Goal: Browse casually: Explore the website without a specific task or goal

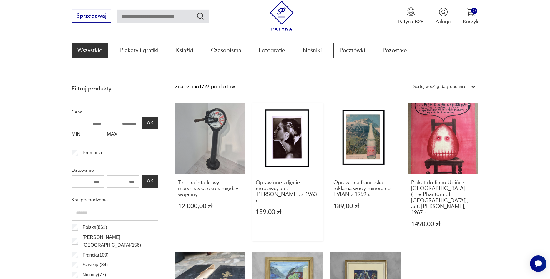
scroll to position [169, 0]
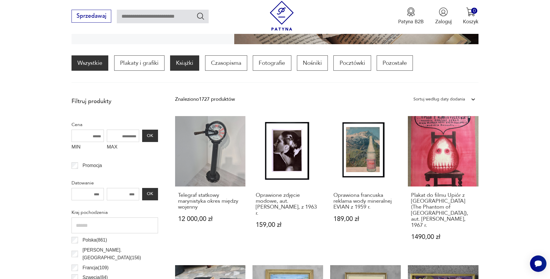
click at [180, 62] on p "Książki" at bounding box center [184, 62] width 29 height 15
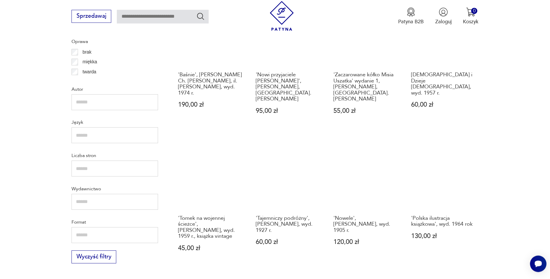
scroll to position [595, 0]
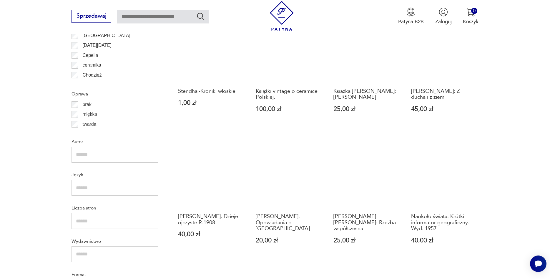
scroll to position [656, 0]
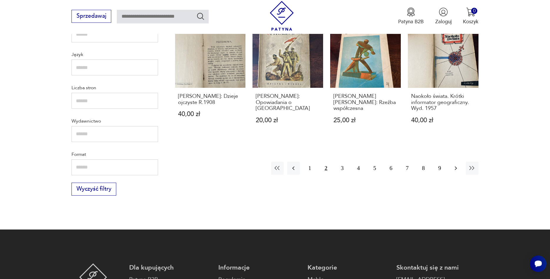
click at [457, 166] on icon "button" at bounding box center [456, 168] width 2 height 4
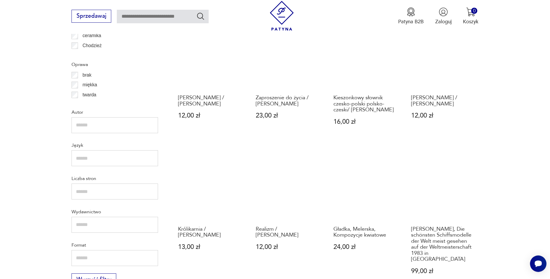
scroll to position [595, 0]
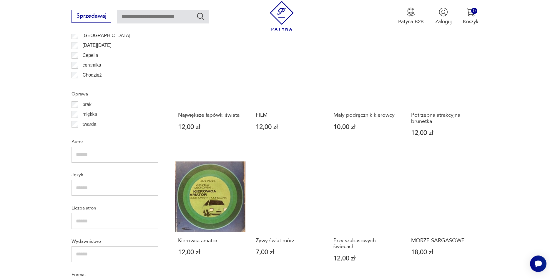
scroll to position [656, 0]
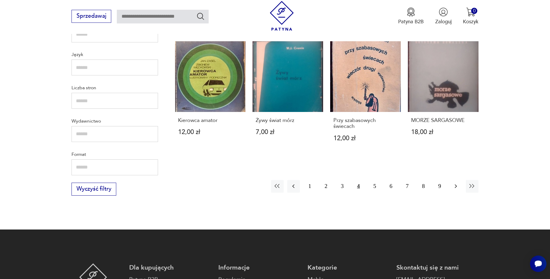
click at [455, 183] on icon "button" at bounding box center [455, 186] width 7 height 7
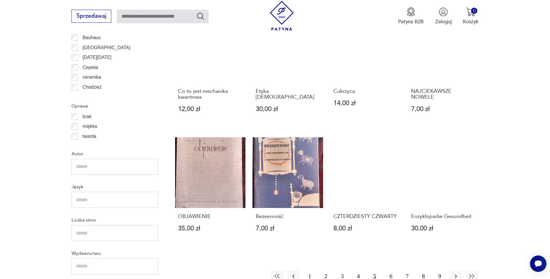
scroll to position [535, 0]
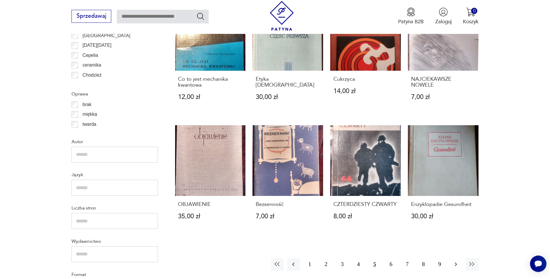
click at [455, 265] on icon "button" at bounding box center [455, 264] width 7 height 7
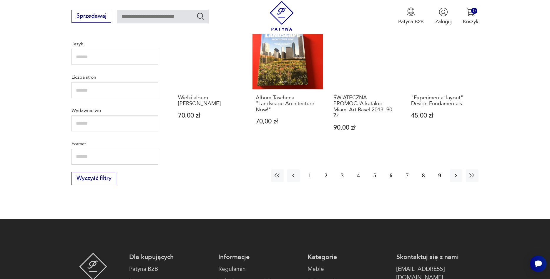
scroll to position [686, 0]
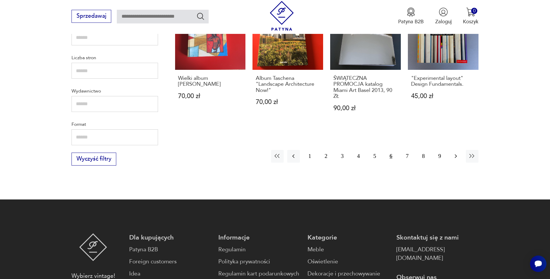
click at [457, 152] on icon "button" at bounding box center [455, 155] width 7 height 7
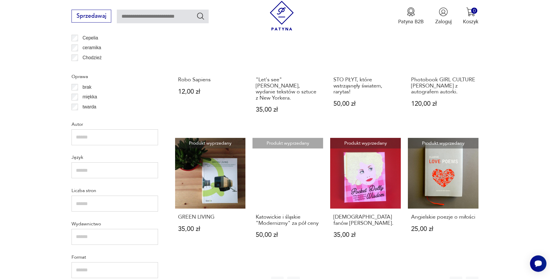
scroll to position [565, 0]
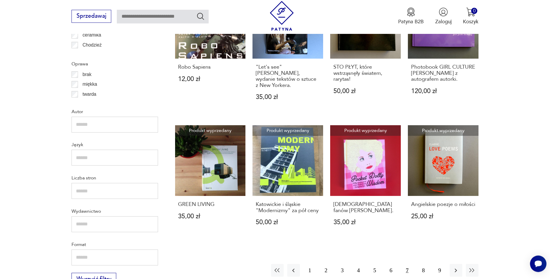
click at [447, 264] on div "1 2 3 4 5 6 7 8 9" at bounding box center [375, 270] width 208 height 13
click at [456, 267] on icon "button" at bounding box center [455, 270] width 7 height 7
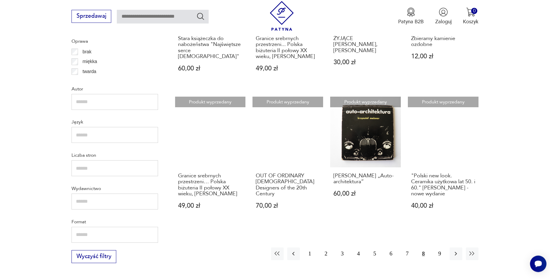
scroll to position [595, 0]
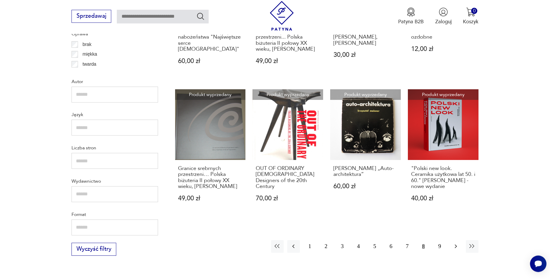
click at [456, 248] on icon "button" at bounding box center [455, 246] width 7 height 7
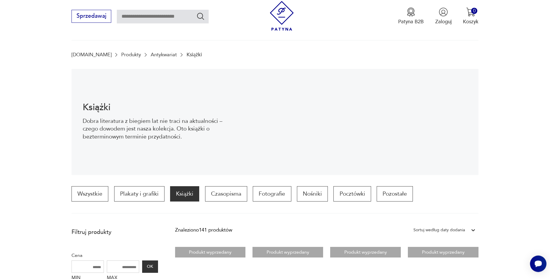
scroll to position [60, 0]
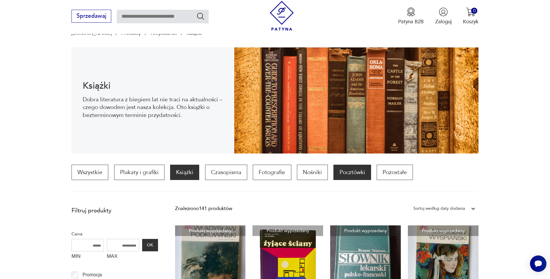
click at [349, 172] on p "Pocztówki" at bounding box center [352, 172] width 37 height 15
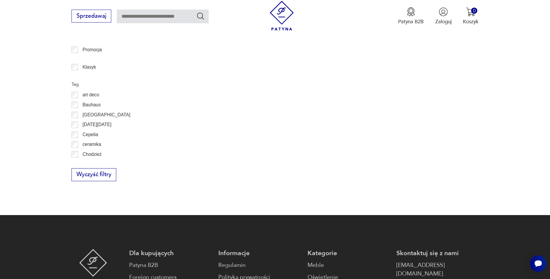
scroll to position [175, 0]
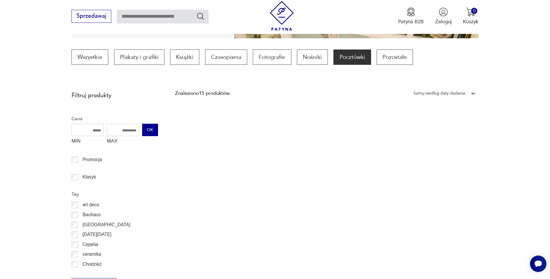
click at [153, 129] on button "OK" at bounding box center [150, 130] width 16 height 12
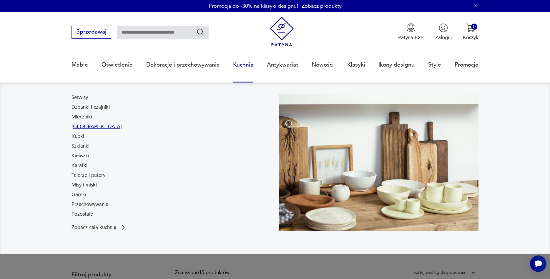
click at [83, 126] on link "[GEOGRAPHIC_DATA]" at bounding box center [97, 126] width 50 height 7
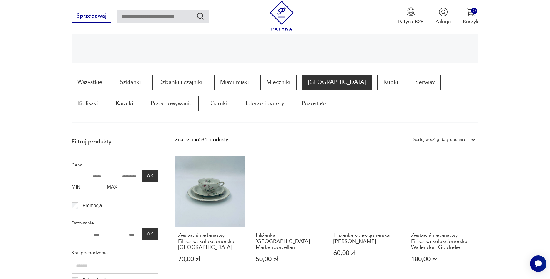
scroll to position [210, 0]
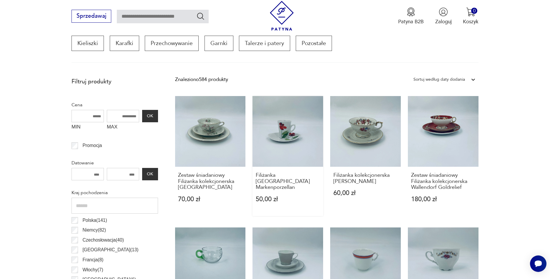
click at [279, 133] on link "Filiżanka [GEOGRAPHIC_DATA] Markenporzellan 50,00 zł" at bounding box center [288, 156] width 71 height 120
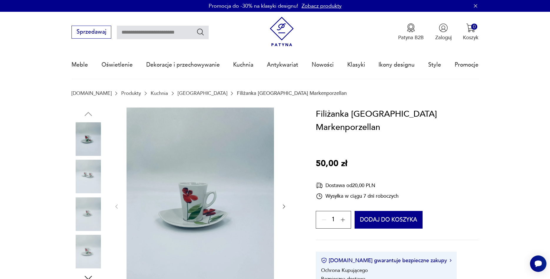
click at [84, 174] on img at bounding box center [89, 177] width 34 height 34
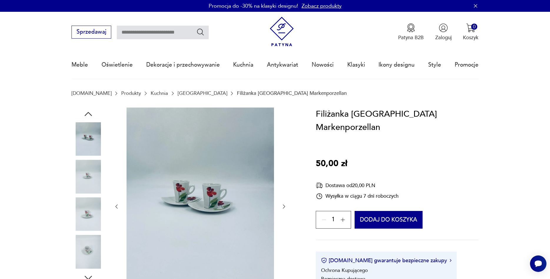
click at [85, 213] on img at bounding box center [89, 214] width 34 height 34
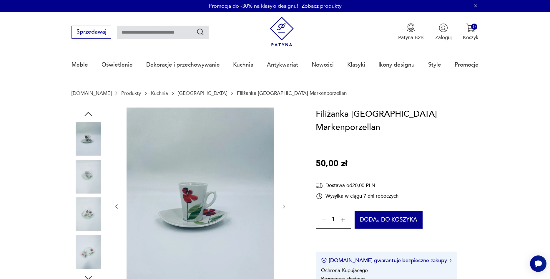
click at [92, 254] on img at bounding box center [89, 252] width 34 height 34
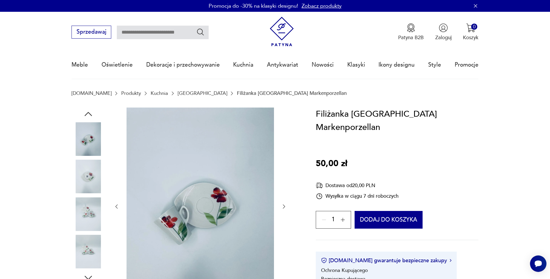
click at [178, 92] on link "[GEOGRAPHIC_DATA]" at bounding box center [202, 93] width 49 height 6
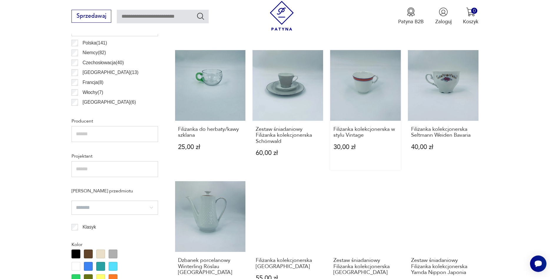
scroll to position [439, 0]
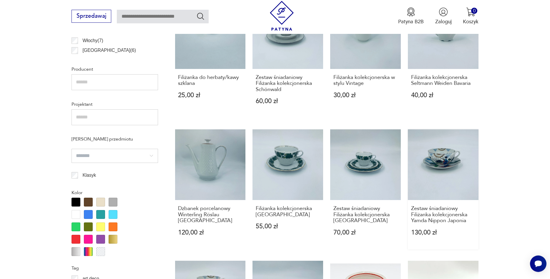
click at [447, 164] on link "Zestaw śniadaniowy Filiżanka kolekcjonerska Yamda Nippon Japonia 130,00 zł" at bounding box center [443, 189] width 71 height 120
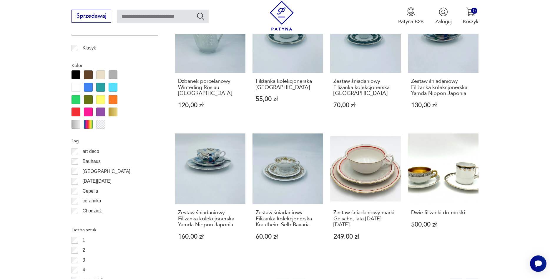
scroll to position [588, 0]
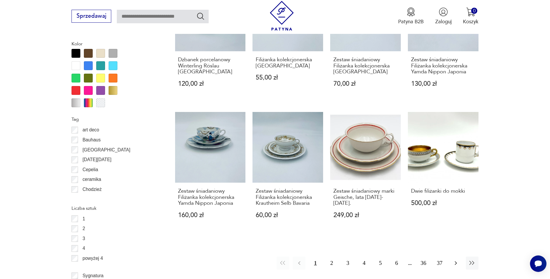
click at [454, 262] on icon "button" at bounding box center [455, 262] width 7 height 7
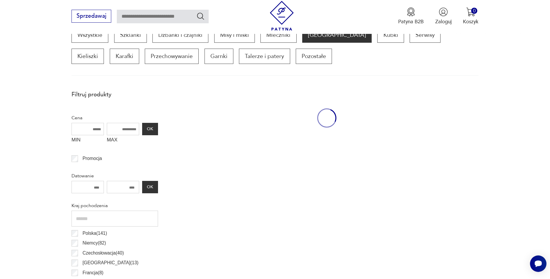
scroll to position [196, 0]
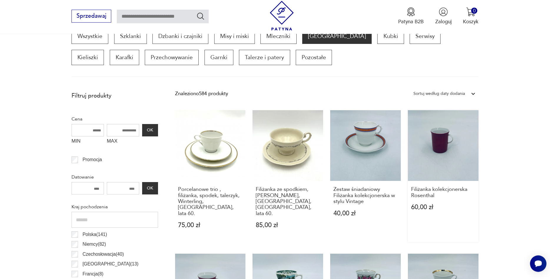
click at [444, 142] on link "Filiżanka kolekcjonerska Rosenthal 60,00 zł" at bounding box center [443, 176] width 71 height 132
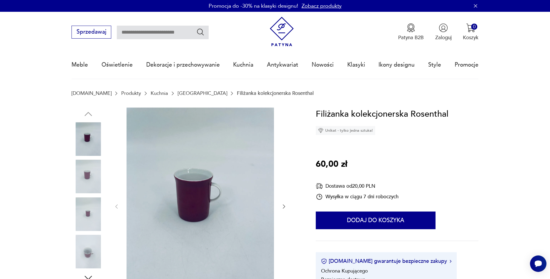
click at [87, 179] on img at bounding box center [89, 177] width 34 height 34
click at [88, 217] on img at bounding box center [89, 214] width 34 height 34
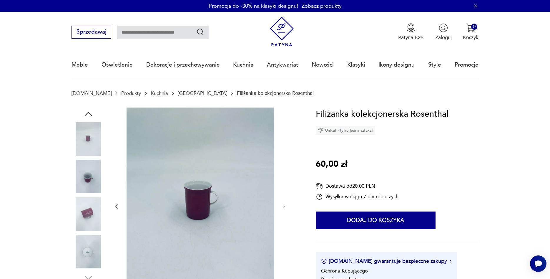
click at [90, 256] on img at bounding box center [89, 252] width 34 height 34
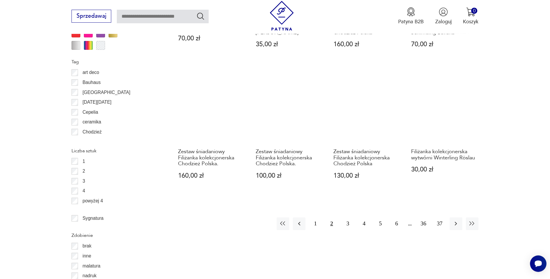
scroll to position [646, 0]
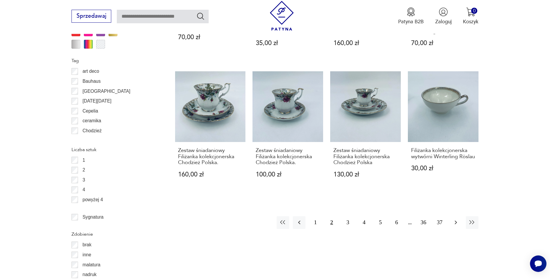
click at [454, 219] on icon "button" at bounding box center [455, 222] width 7 height 7
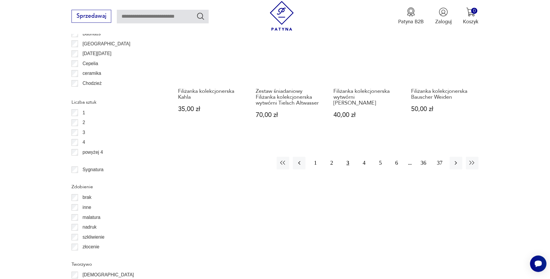
scroll to position [706, 0]
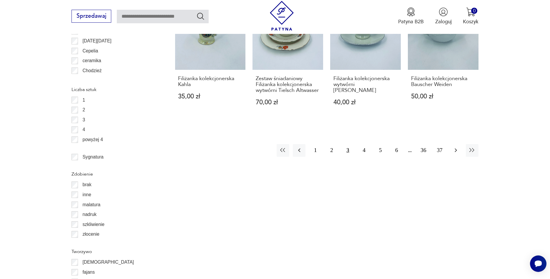
click at [455, 149] on icon "button" at bounding box center [455, 150] width 7 height 7
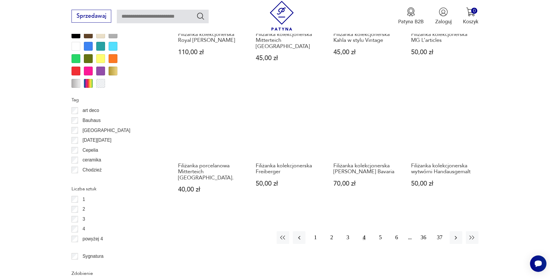
scroll to position [616, 0]
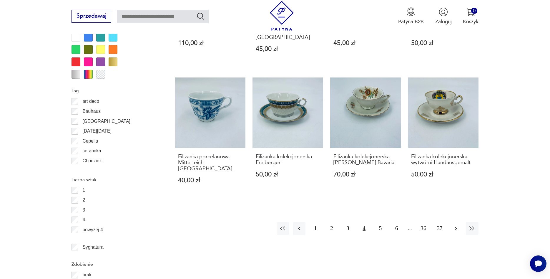
click at [454, 225] on icon "button" at bounding box center [455, 228] width 7 height 7
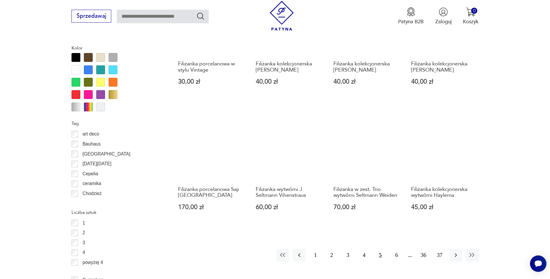
scroll to position [586, 0]
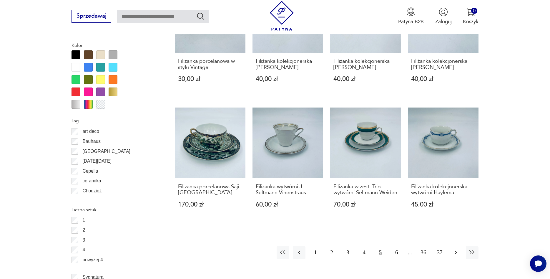
click at [455, 256] on icon "button" at bounding box center [455, 252] width 7 height 7
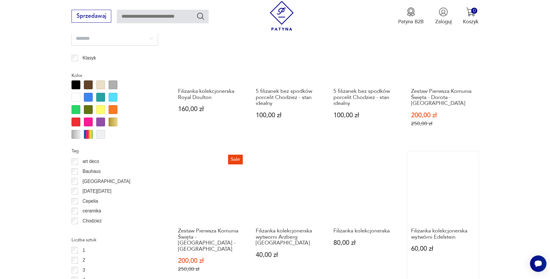
scroll to position [646, 0]
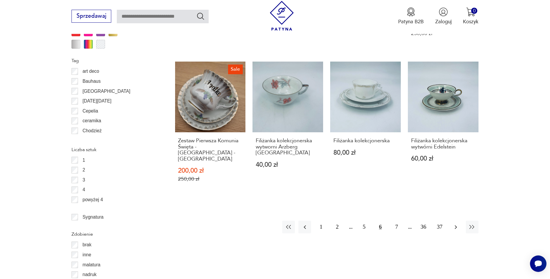
click at [455, 223] on icon "button" at bounding box center [455, 226] width 7 height 7
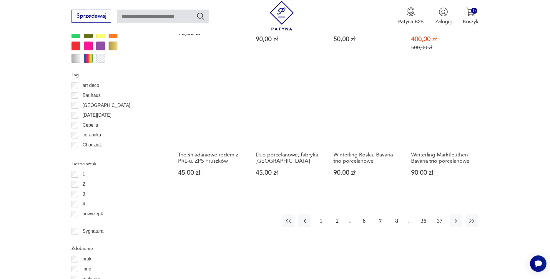
scroll to position [646, 0]
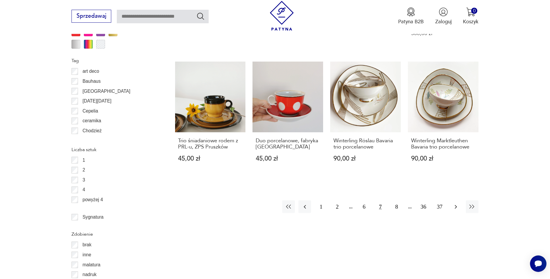
click at [455, 208] on icon "button" at bounding box center [455, 206] width 7 height 7
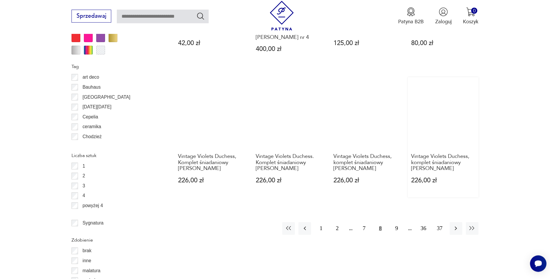
scroll to position [646, 0]
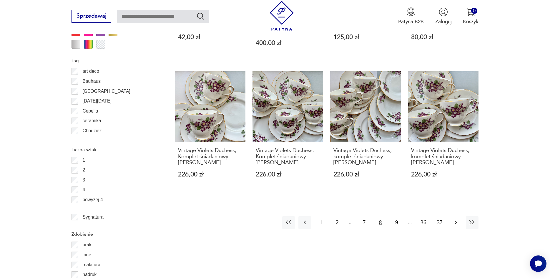
click at [455, 219] on icon "button" at bounding box center [455, 222] width 7 height 7
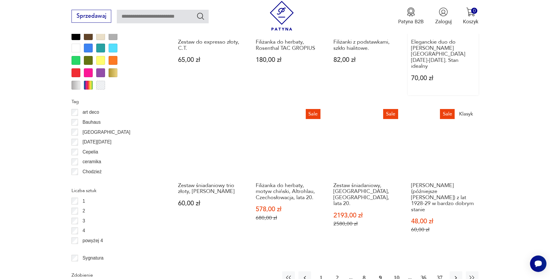
scroll to position [616, 0]
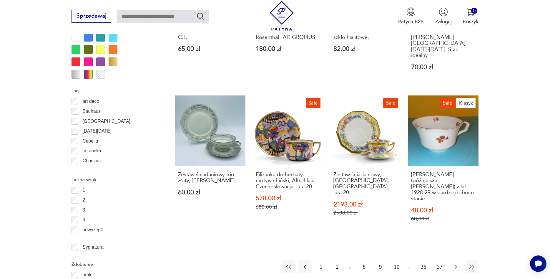
click at [455, 263] on icon "button" at bounding box center [455, 266] width 7 height 7
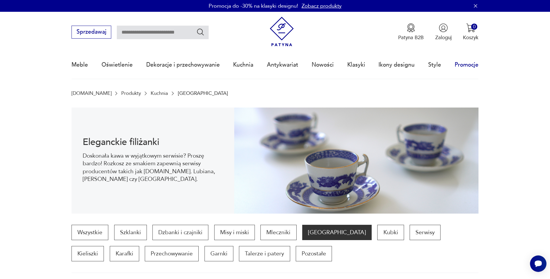
click at [467, 65] on link "Promocje" at bounding box center [467, 64] width 24 height 27
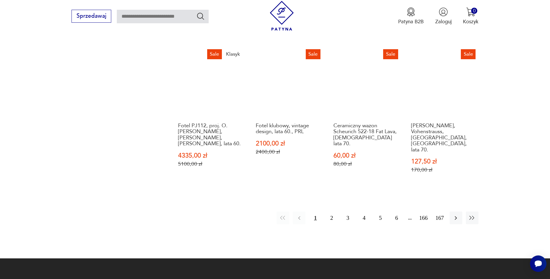
scroll to position [641, 0]
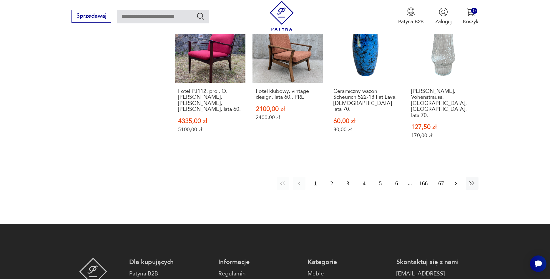
click at [456, 180] on icon "button" at bounding box center [455, 183] width 7 height 7
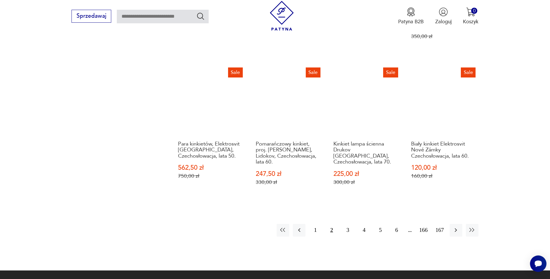
scroll to position [641, 0]
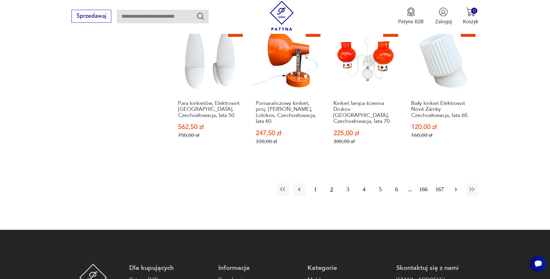
click at [457, 186] on icon "button" at bounding box center [455, 189] width 7 height 7
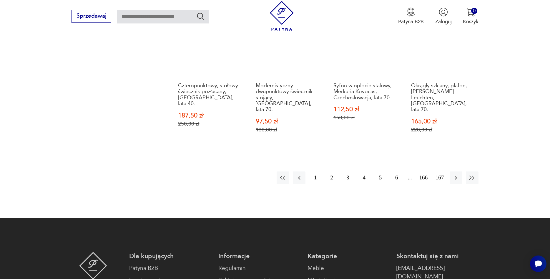
scroll to position [671, 0]
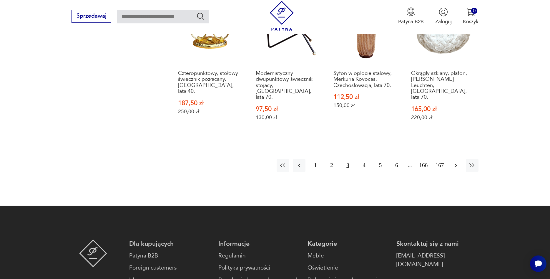
click at [457, 162] on icon "button" at bounding box center [455, 165] width 7 height 7
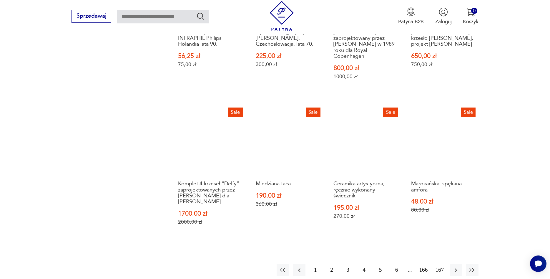
scroll to position [580, 0]
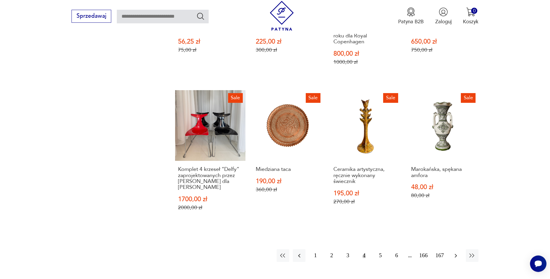
click at [455, 252] on icon "button" at bounding box center [455, 255] width 7 height 7
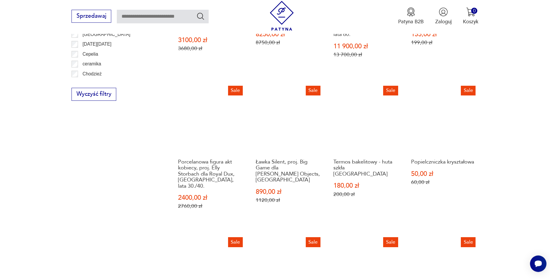
scroll to position [550, 0]
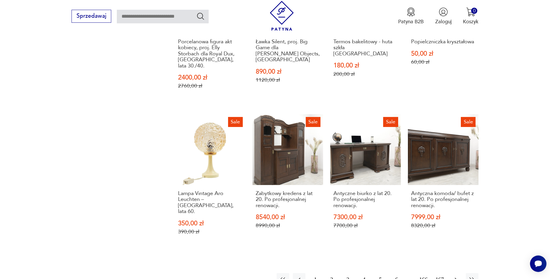
click at [457, 276] on icon "button" at bounding box center [455, 279] width 7 height 7
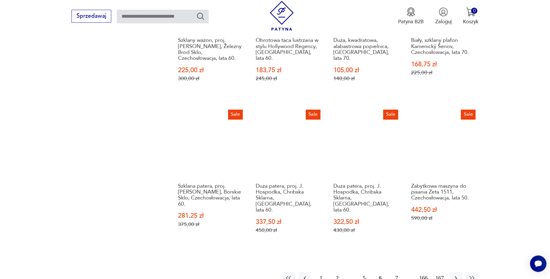
scroll to position [550, 0]
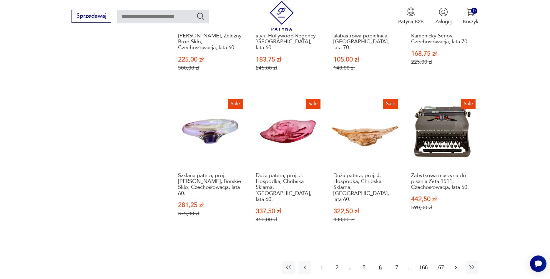
click at [454, 264] on icon "button" at bounding box center [455, 267] width 7 height 7
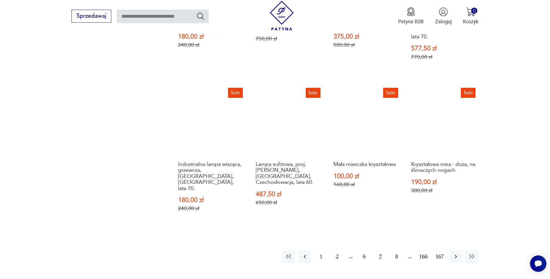
scroll to position [580, 0]
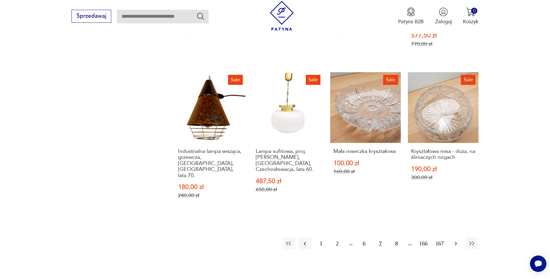
click at [454, 240] on icon "button" at bounding box center [455, 243] width 7 height 7
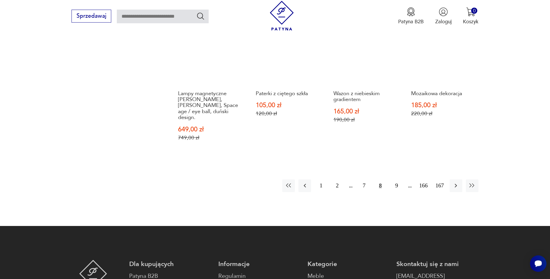
scroll to position [671, 0]
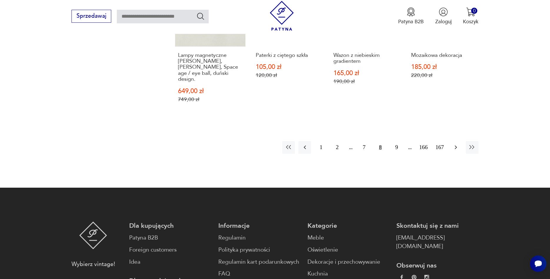
click at [457, 144] on icon "button" at bounding box center [455, 147] width 7 height 7
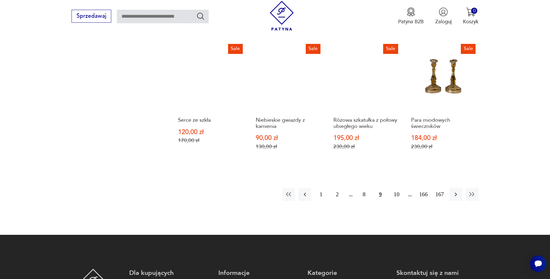
scroll to position [580, 0]
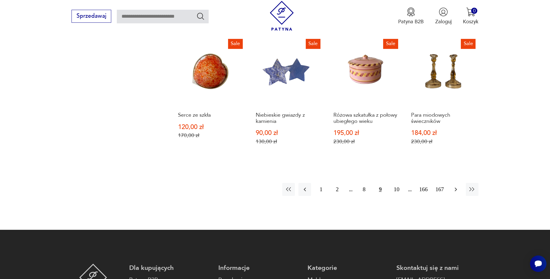
click at [457, 187] on icon "button" at bounding box center [455, 189] width 7 height 7
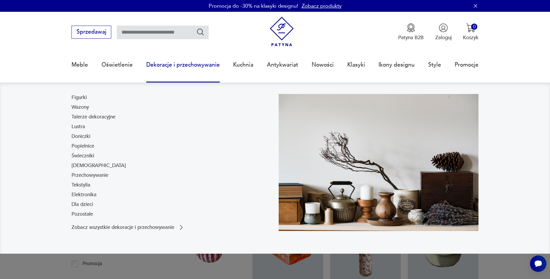
click at [171, 64] on link "Dekoracje i przechowywanie" at bounding box center [183, 64] width 74 height 27
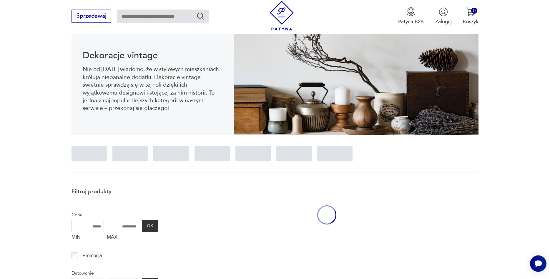
scroll to position [79, 0]
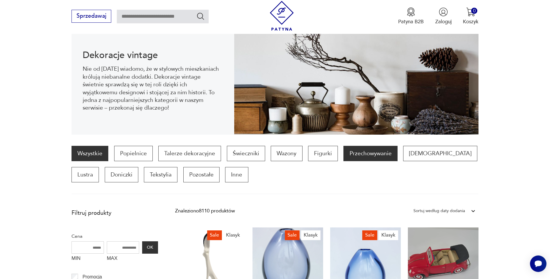
click at [377, 154] on p "Przechowywanie" at bounding box center [371, 153] width 54 height 15
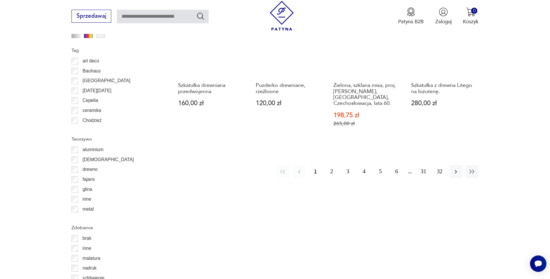
scroll to position [736, 0]
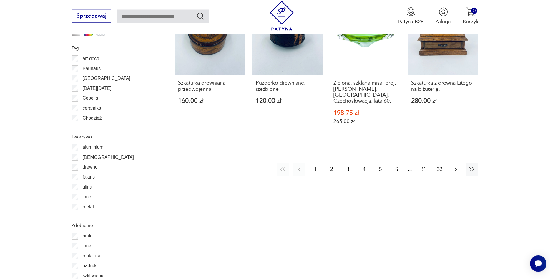
click at [456, 166] on icon "button" at bounding box center [455, 169] width 7 height 7
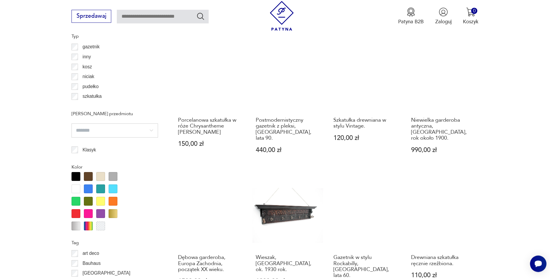
scroll to position [616, 0]
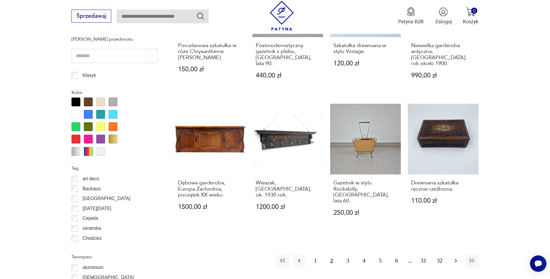
click at [455, 257] on icon "button" at bounding box center [455, 260] width 7 height 7
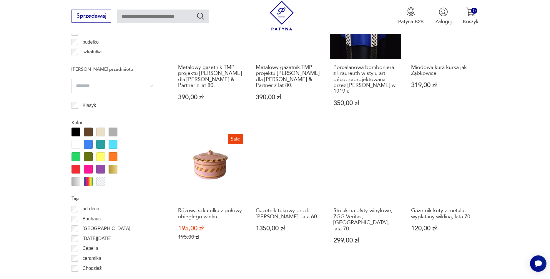
scroll to position [706, 0]
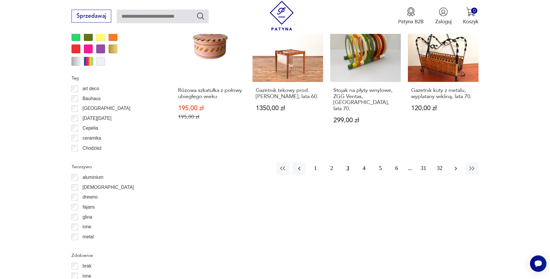
click at [457, 165] on icon "button" at bounding box center [455, 168] width 7 height 7
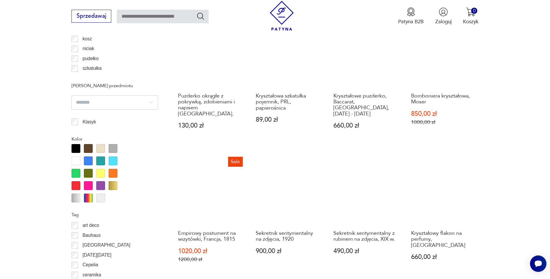
scroll to position [586, 0]
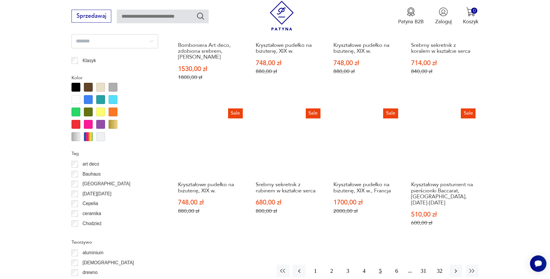
scroll to position [646, 0]
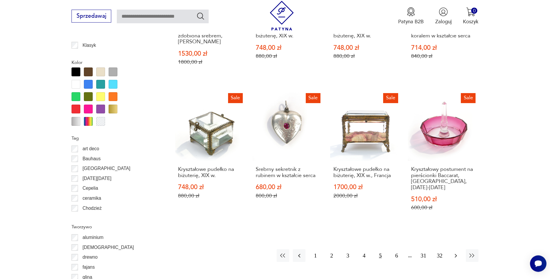
click at [455, 252] on icon "button" at bounding box center [455, 255] width 7 height 7
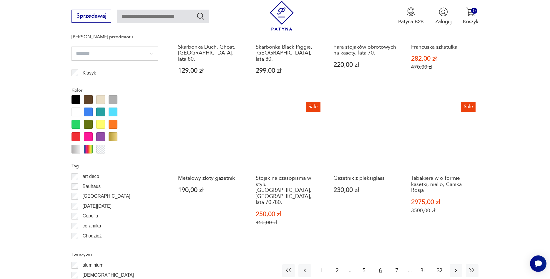
scroll to position [631, 0]
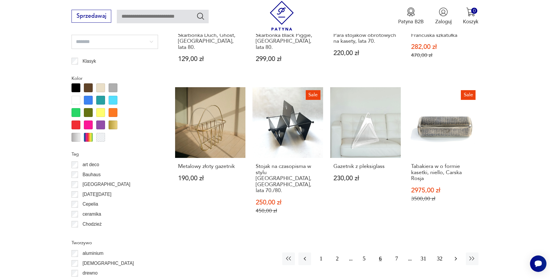
click at [456, 255] on icon "button" at bounding box center [455, 258] width 7 height 7
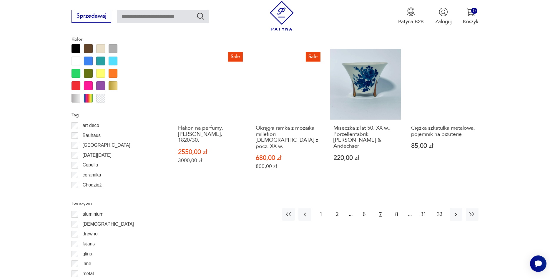
scroll to position [706, 0]
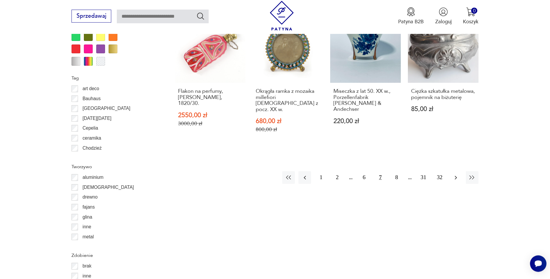
click at [456, 174] on icon "button" at bounding box center [455, 177] width 7 height 7
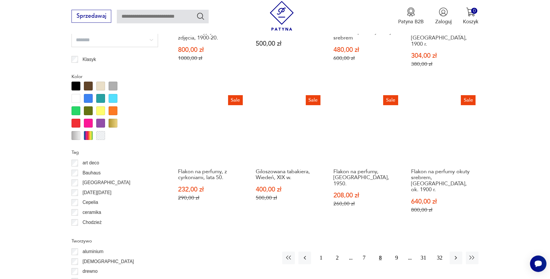
scroll to position [646, 0]
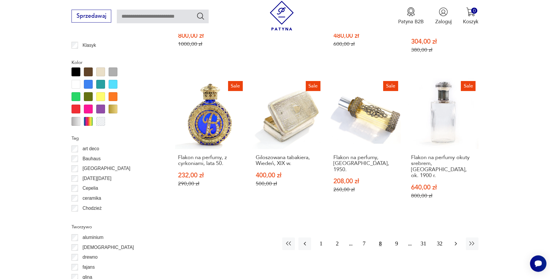
click at [454, 240] on icon "button" at bounding box center [455, 243] width 7 height 7
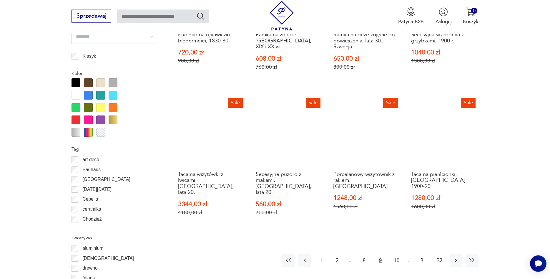
scroll to position [646, 0]
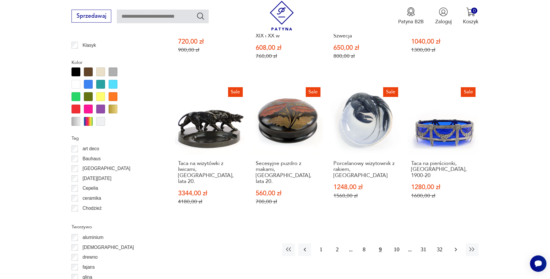
click at [454, 246] on icon "button" at bounding box center [455, 249] width 7 height 7
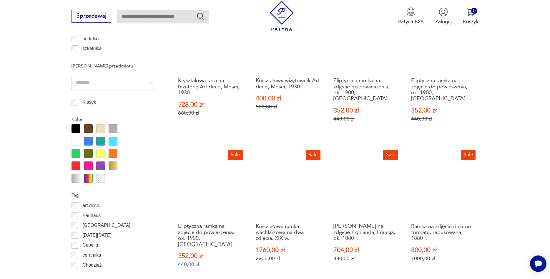
scroll to position [616, 0]
